Goal: Book appointment/travel/reservation

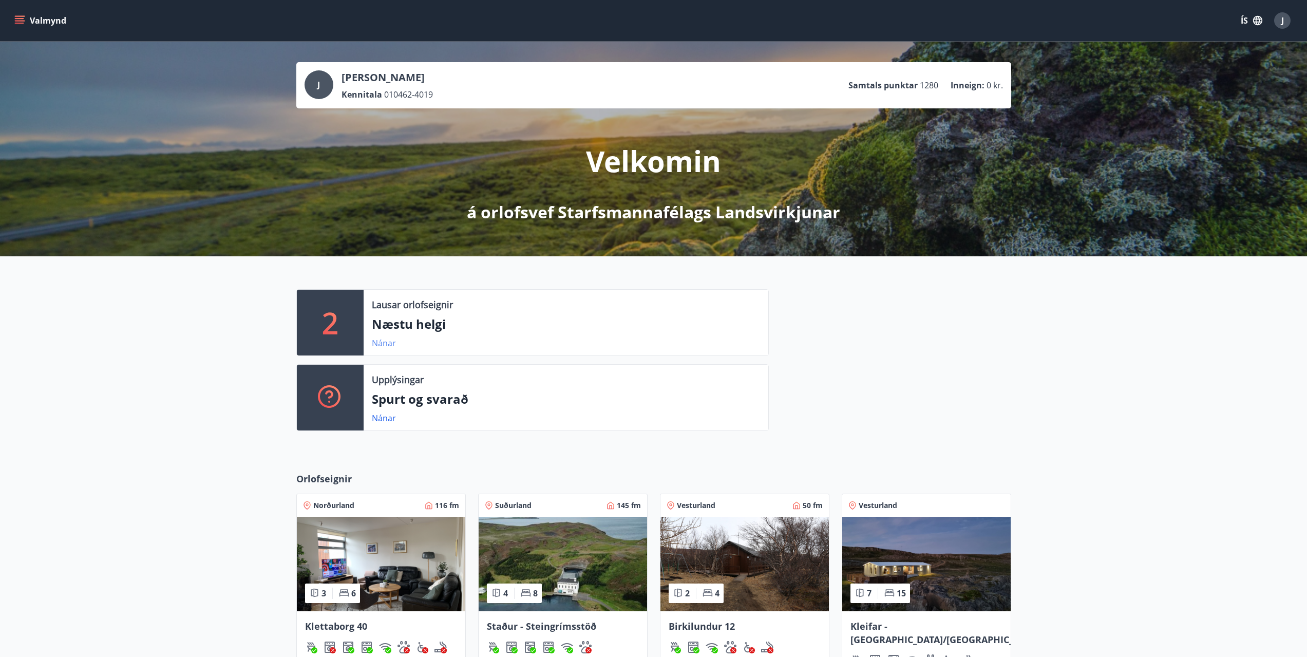
click at [380, 342] on link "Nánar" at bounding box center [384, 342] width 24 height 11
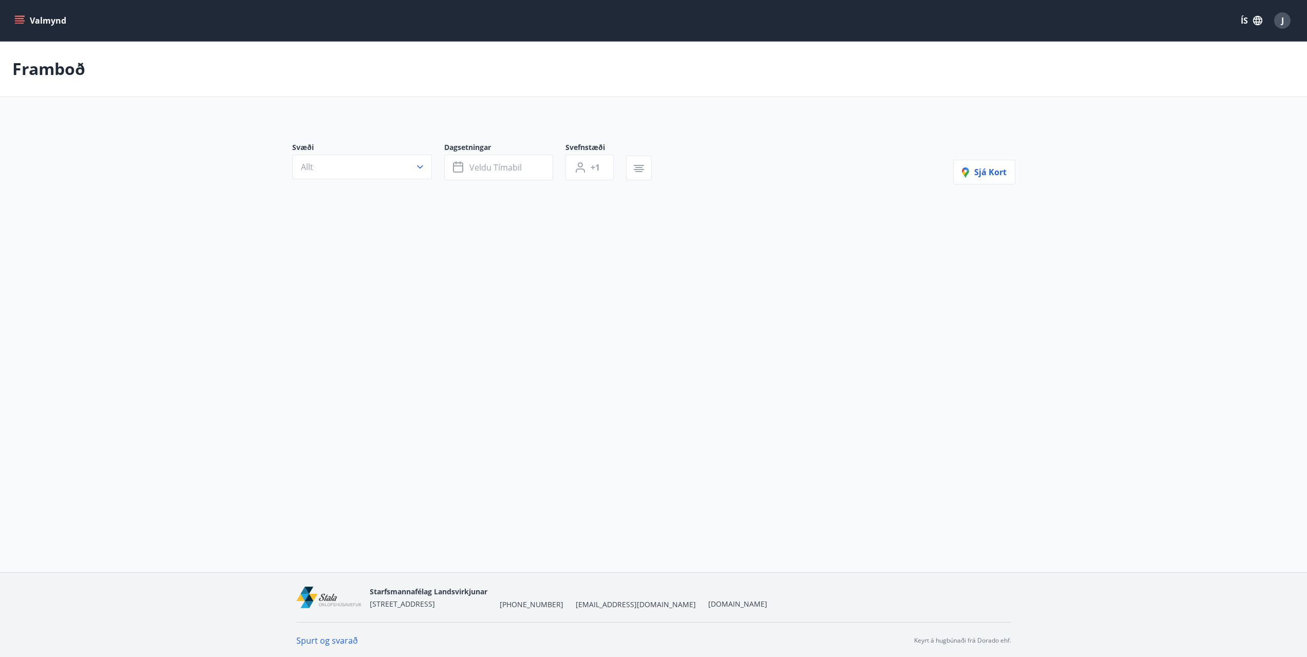
type input "*"
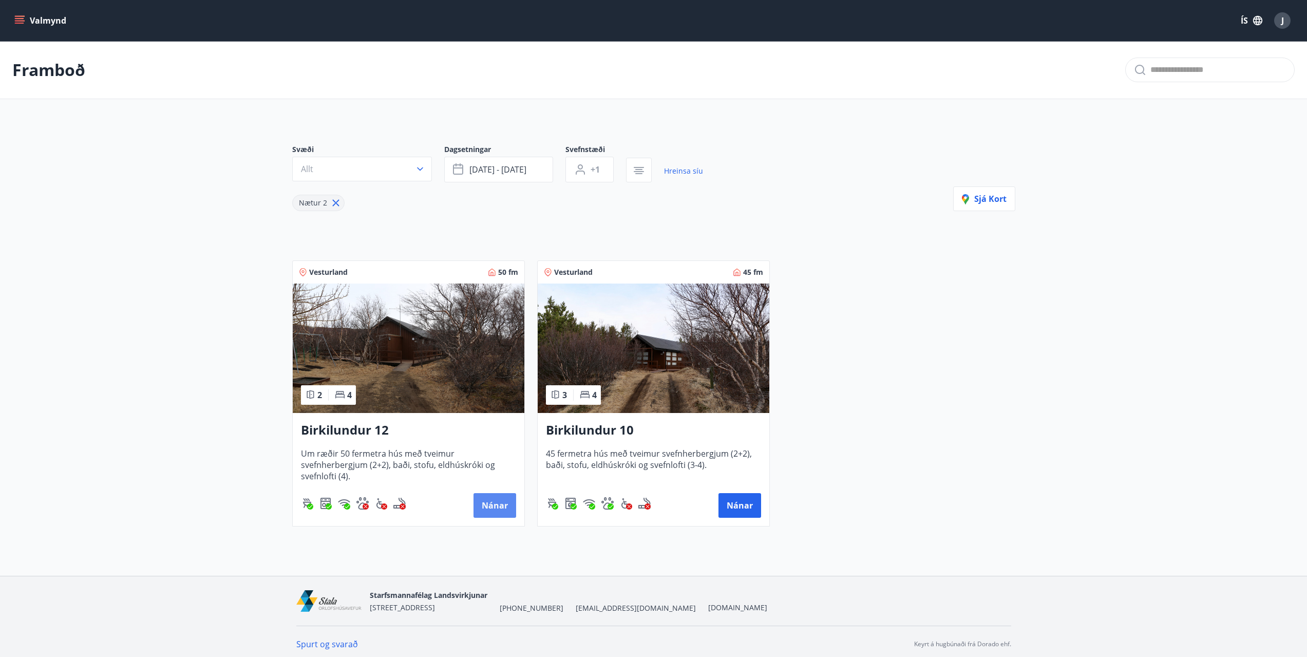
click at [496, 505] on button "Nánar" at bounding box center [494, 505] width 43 height 25
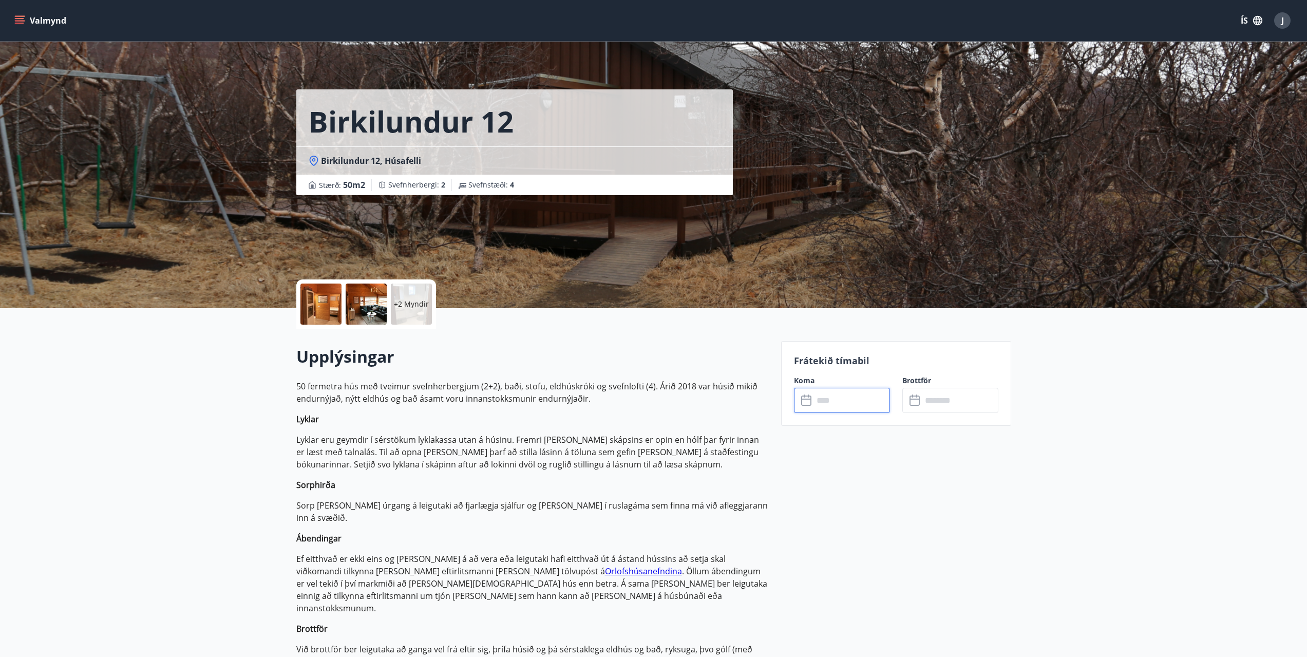
click at [835, 404] on input "text" at bounding box center [851, 400] width 77 height 25
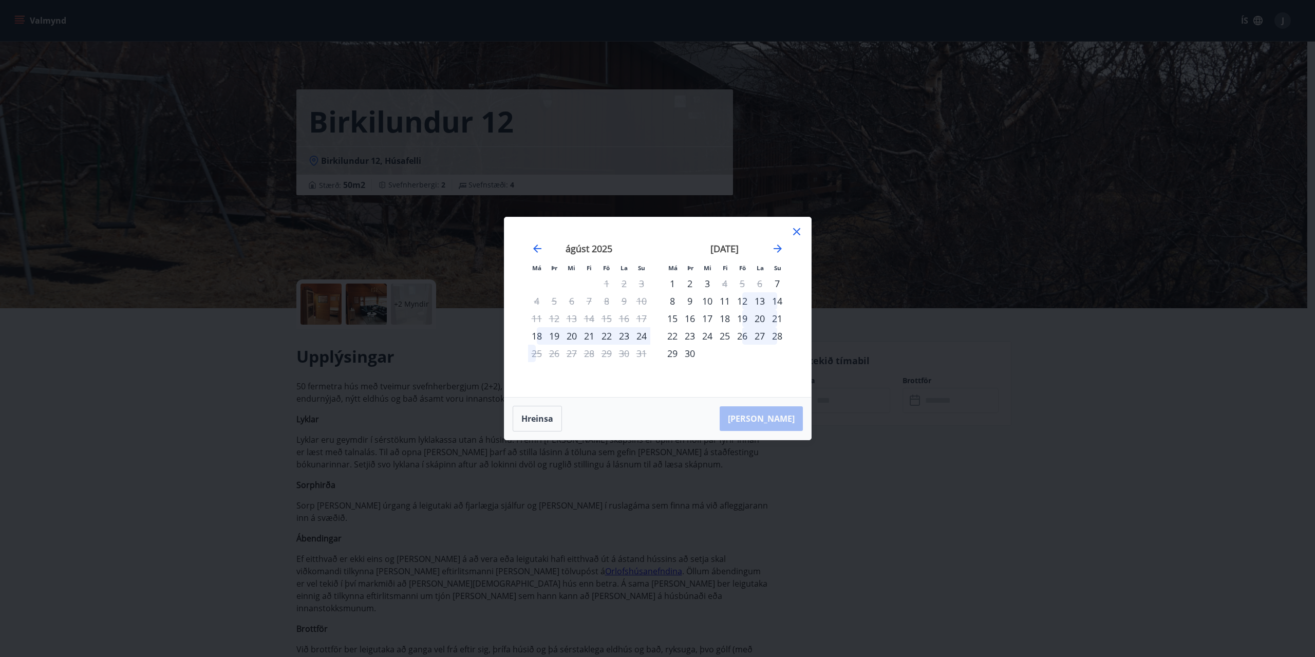
click at [798, 230] on icon at bounding box center [796, 231] width 7 height 7
